Goal: Task Accomplishment & Management: Complete application form

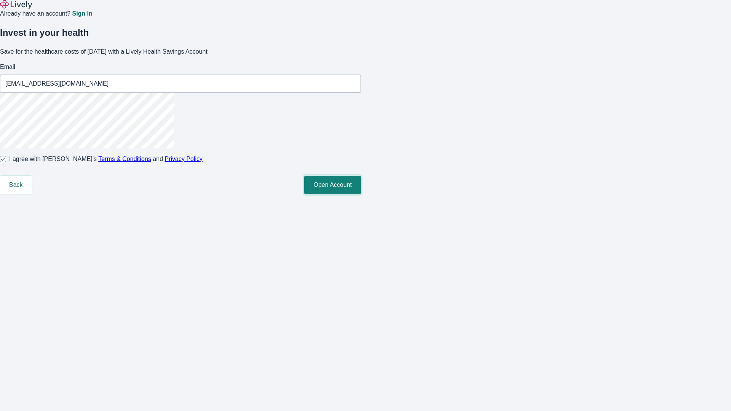
click at [361, 194] on button "Open Account" at bounding box center [332, 185] width 57 height 18
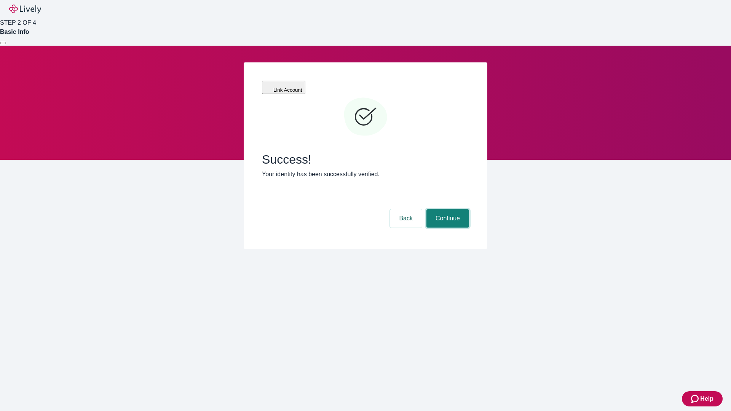
click at [447, 209] on button "Continue" at bounding box center [447, 218] width 43 height 18
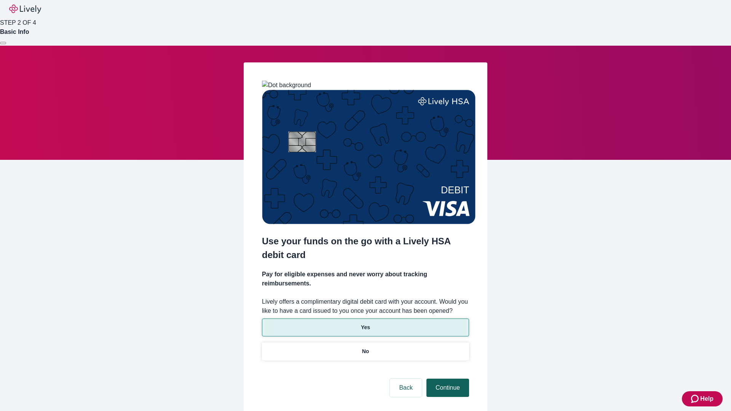
click at [365, 348] on p "No" at bounding box center [365, 352] width 7 height 8
click at [447, 379] on button "Continue" at bounding box center [447, 388] width 43 height 18
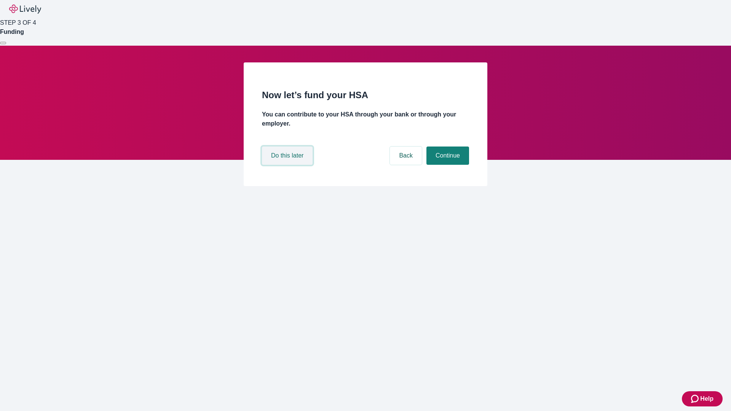
click at [288, 165] on button "Do this later" at bounding box center [287, 156] width 51 height 18
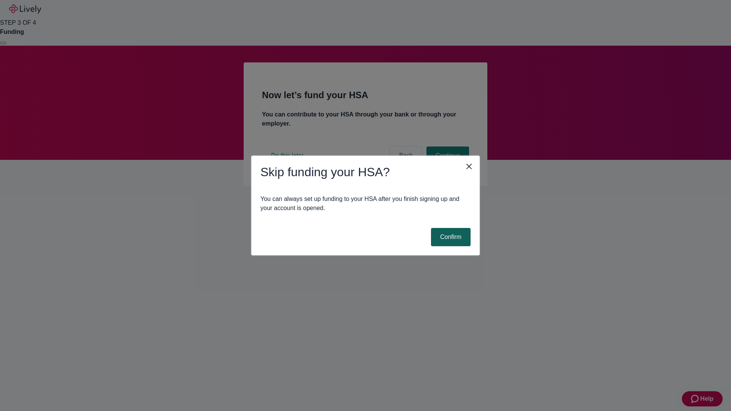
click at [450, 237] on button "Confirm" at bounding box center [451, 237] width 40 height 18
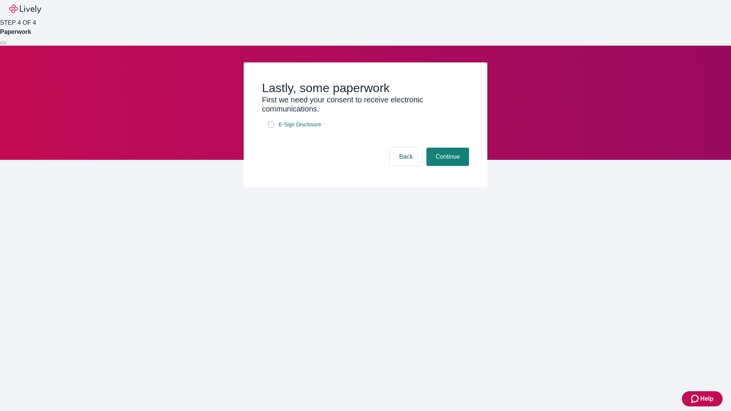
click at [271, 128] on input "E-Sign Disclosure" at bounding box center [271, 124] width 6 height 6
checkbox input "true"
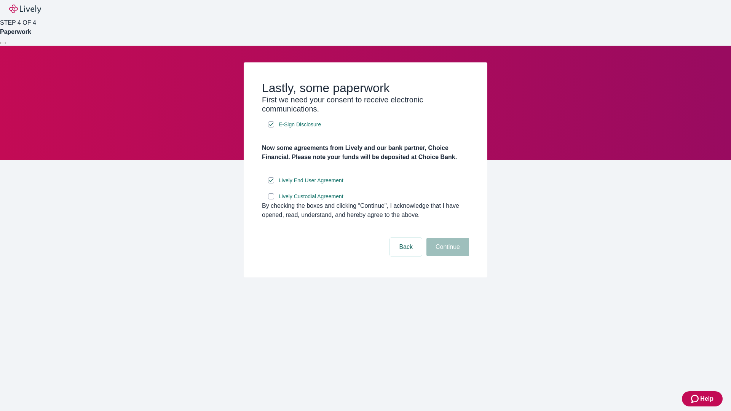
click at [271, 199] on input "Lively Custodial Agreement" at bounding box center [271, 196] width 6 height 6
checkbox input "true"
click at [447, 256] on button "Continue" at bounding box center [447, 247] width 43 height 18
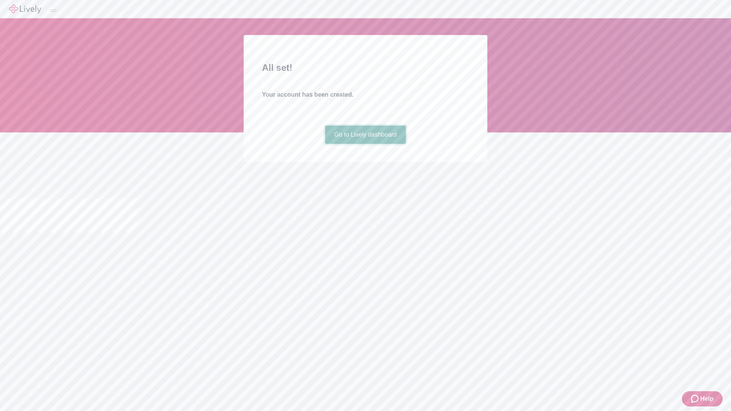
click at [365, 144] on link "Go to Lively dashboard" at bounding box center [365, 135] width 81 height 18
